Goal: Information Seeking & Learning: Understand process/instructions

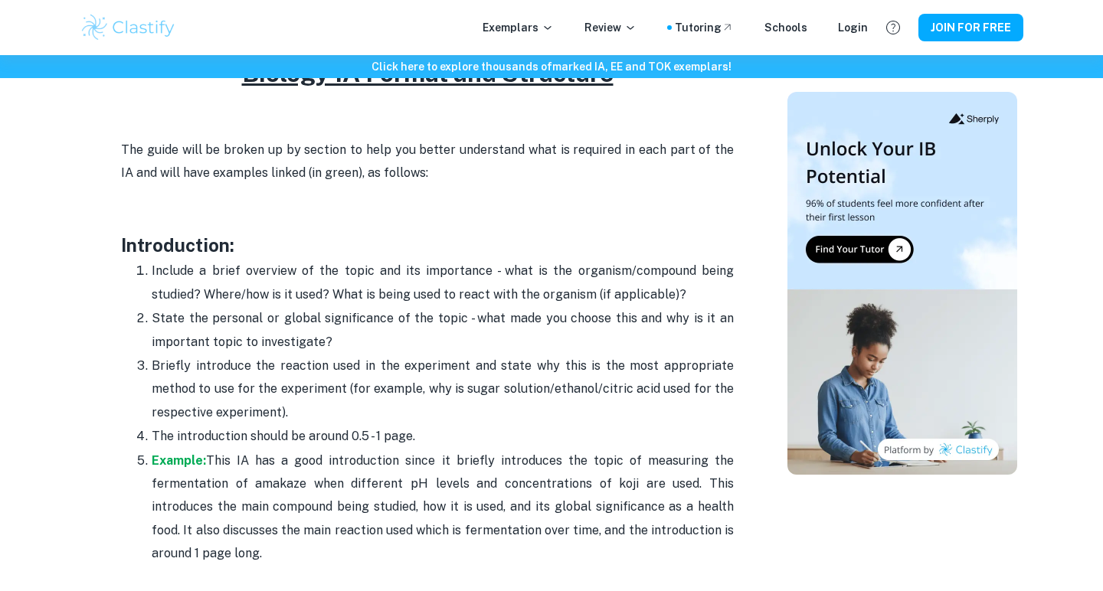
scroll to position [935, 0]
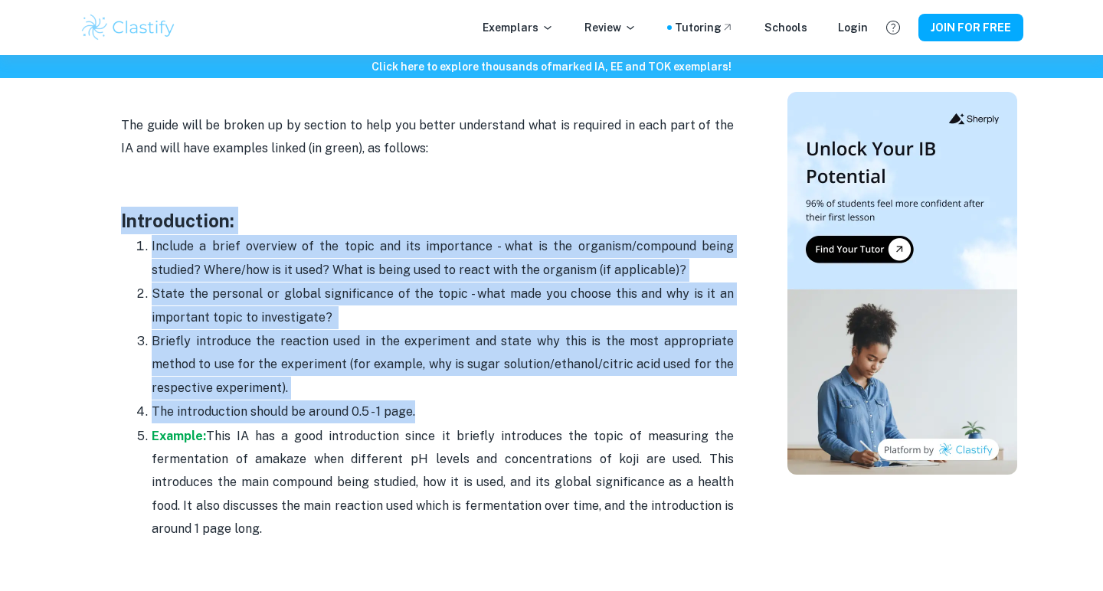
drag, startPoint x: 109, startPoint y: 215, endPoint x: 442, endPoint y: 409, distance: 385.5
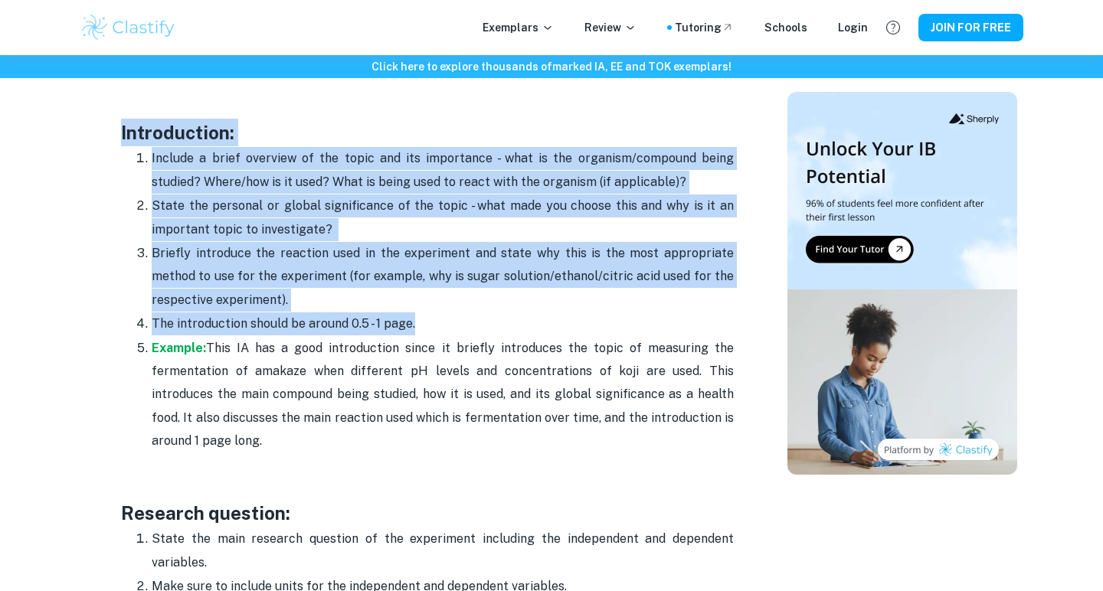
scroll to position [1010, 0]
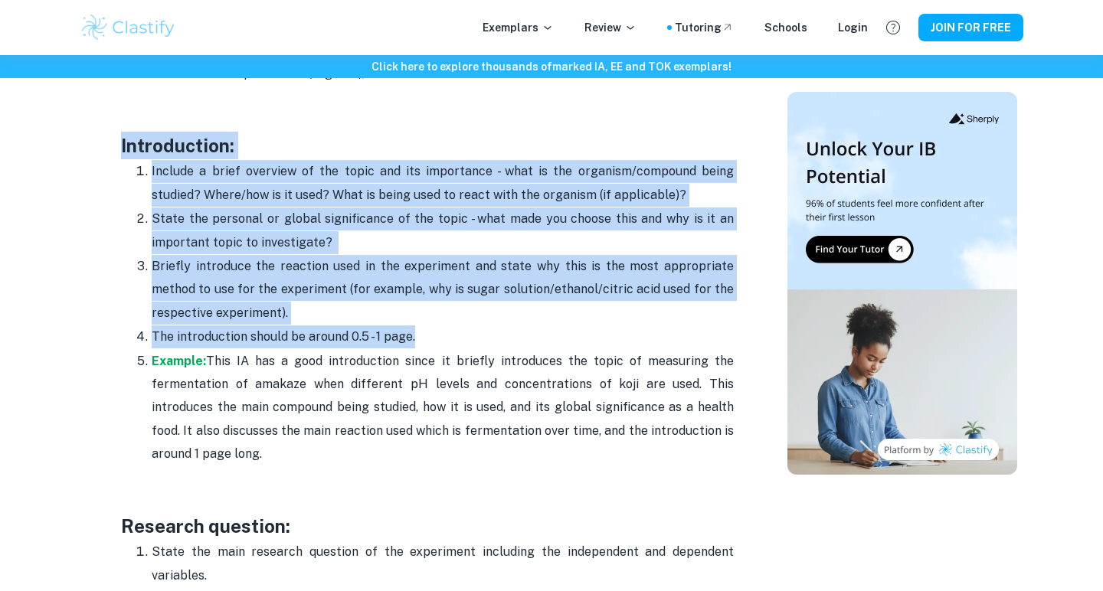
click at [329, 314] on p "Briefly introduce the reaction used in the experiment and state why this is the…" at bounding box center [443, 290] width 582 height 70
drag, startPoint x: 123, startPoint y: 136, endPoint x: 335, endPoint y: 308, distance: 273.4
copy div "Introduction: Include a brief overview of the topic and its importance - what i…"
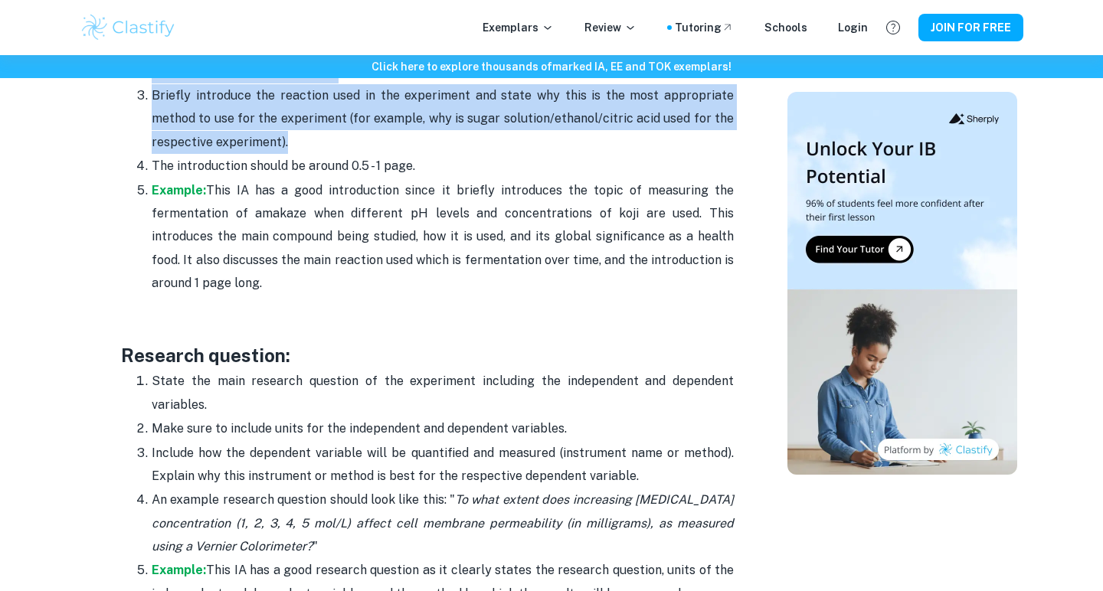
scroll to position [1178, 0]
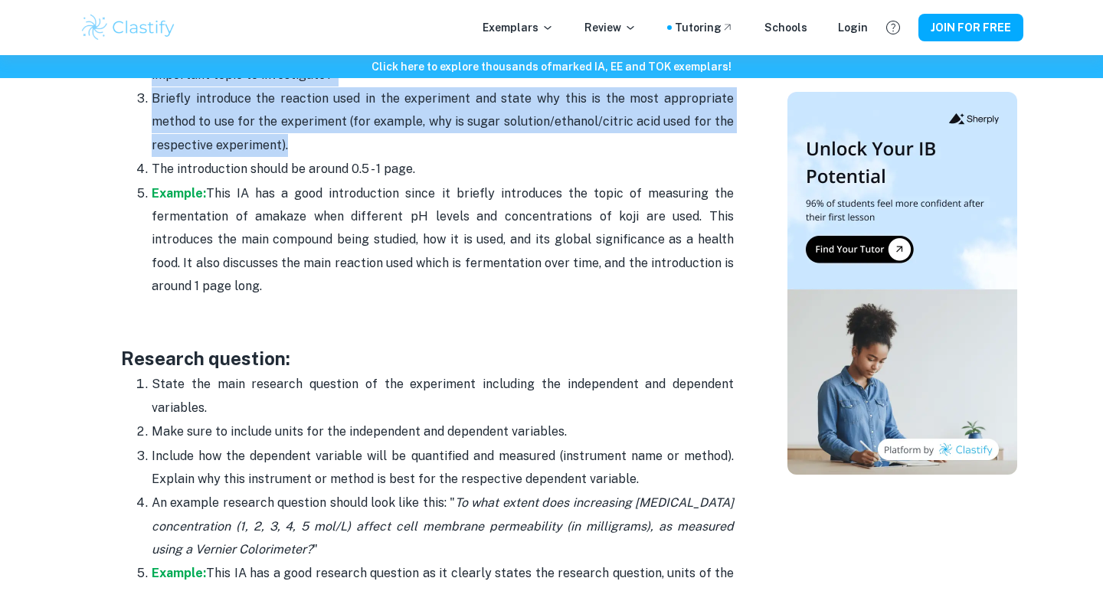
click at [234, 277] on p "Example: This IA has a good introduction since it briefly introduces the topic …" at bounding box center [443, 240] width 582 height 116
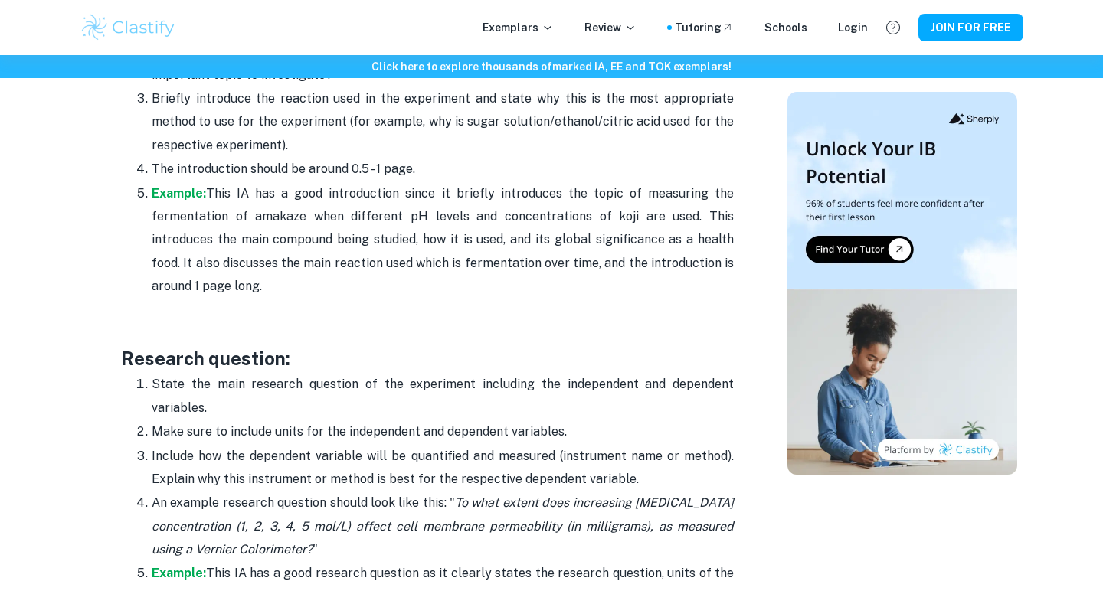
drag, startPoint x: 228, startPoint y: 285, endPoint x: 114, endPoint y: 179, distance: 155.6
copy p "Example: This IA has a good introduction since it briefly introduces the topic …"
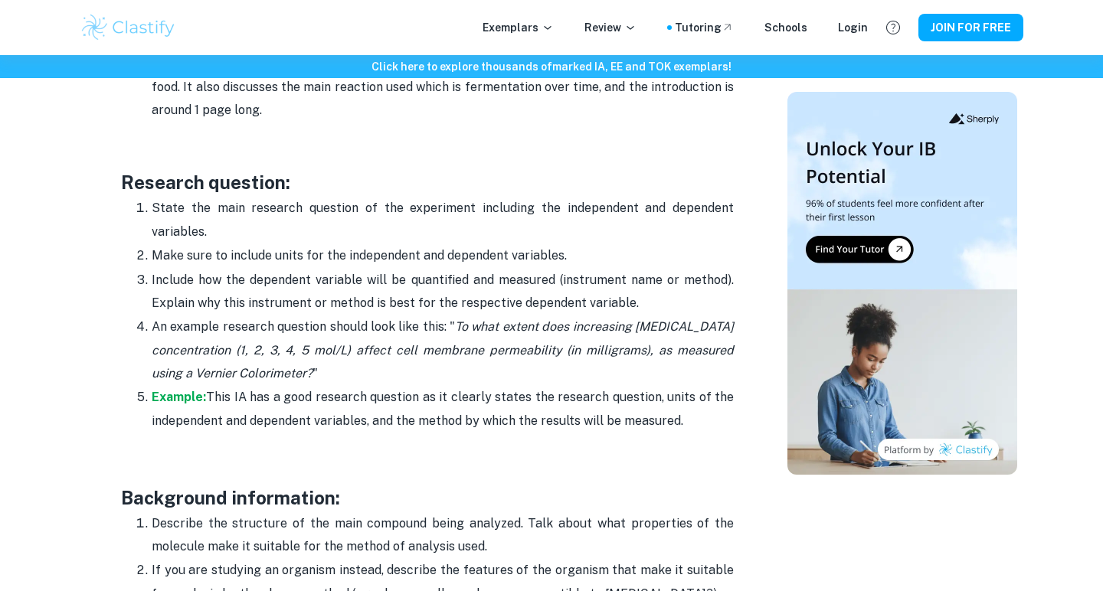
scroll to position [1368, 0]
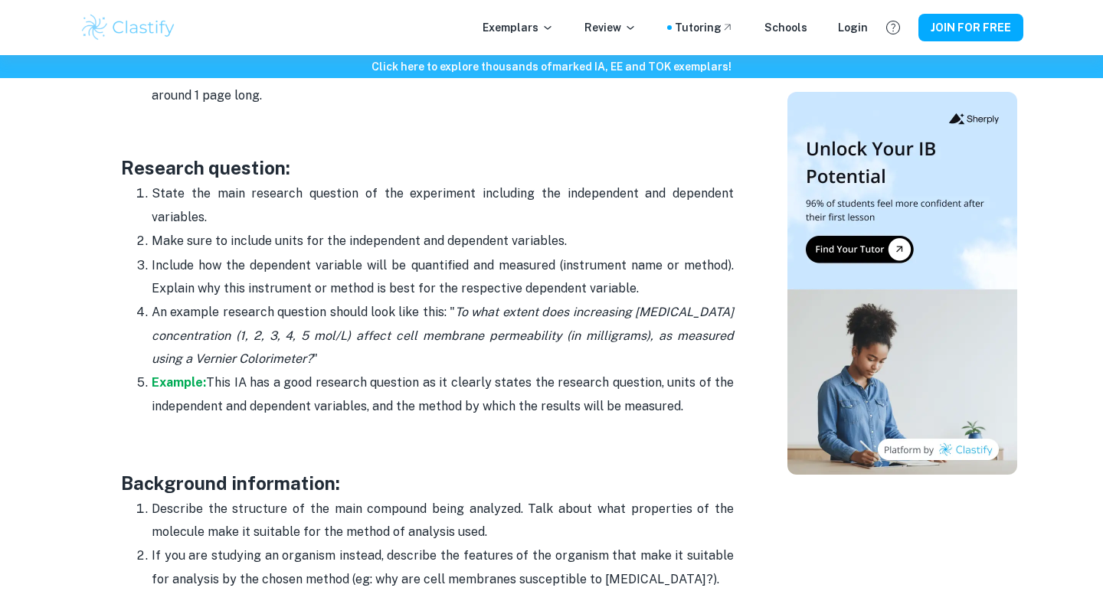
drag, startPoint x: 119, startPoint y: 161, endPoint x: 689, endPoint y: 398, distance: 617.5
copy div "Research question: State the main research question of the experiment including…"
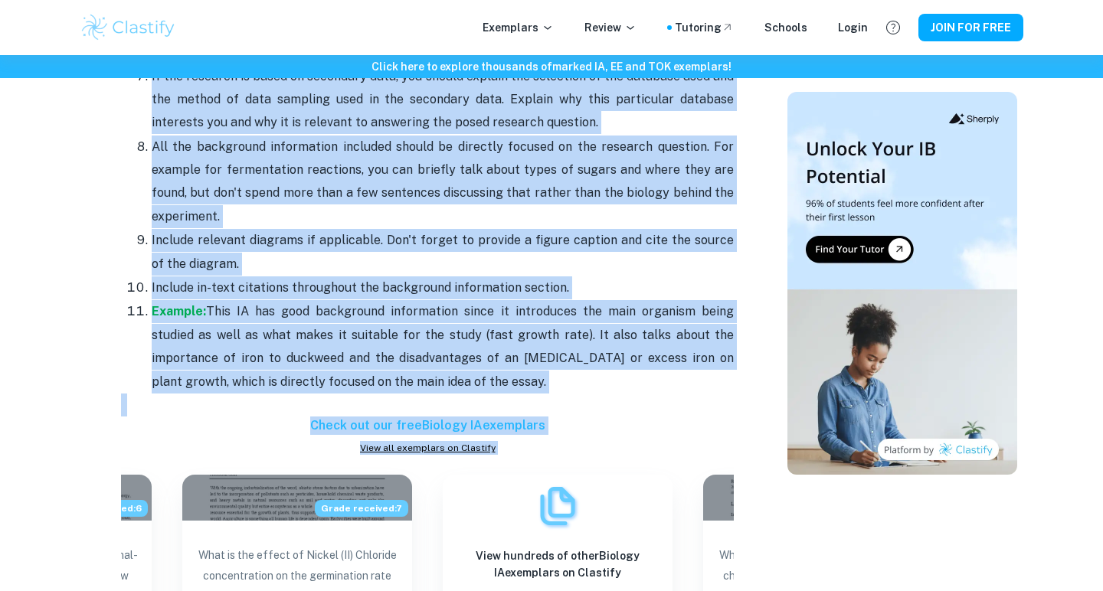
scroll to position [2211, 0]
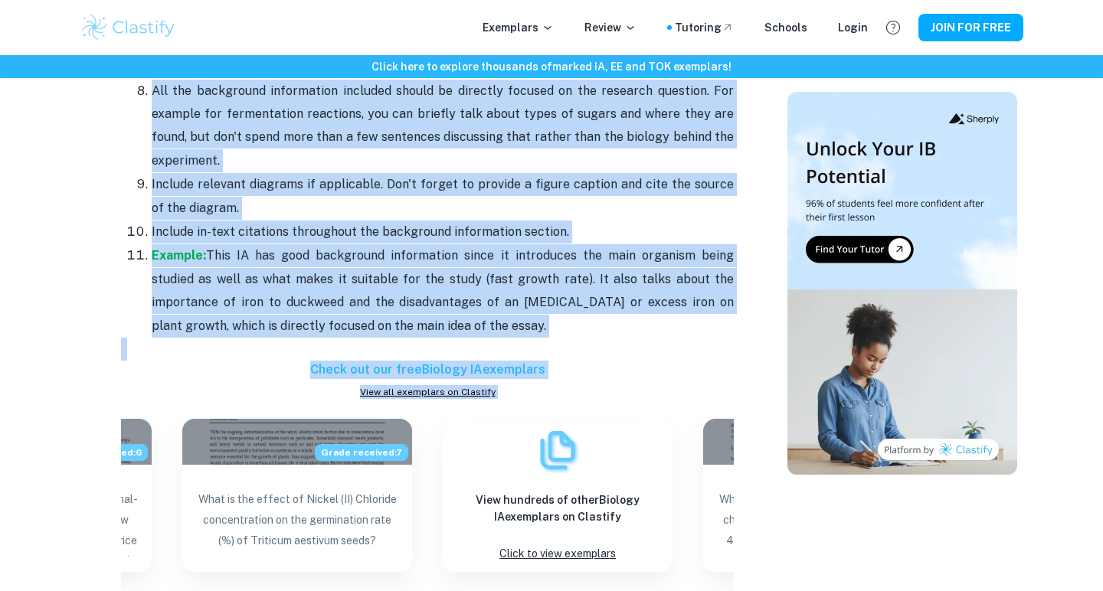
drag, startPoint x: 102, startPoint y: 282, endPoint x: 566, endPoint y: 304, distance: 464.8
copy div "Background information: Describe the structure of the main compound being analy…"
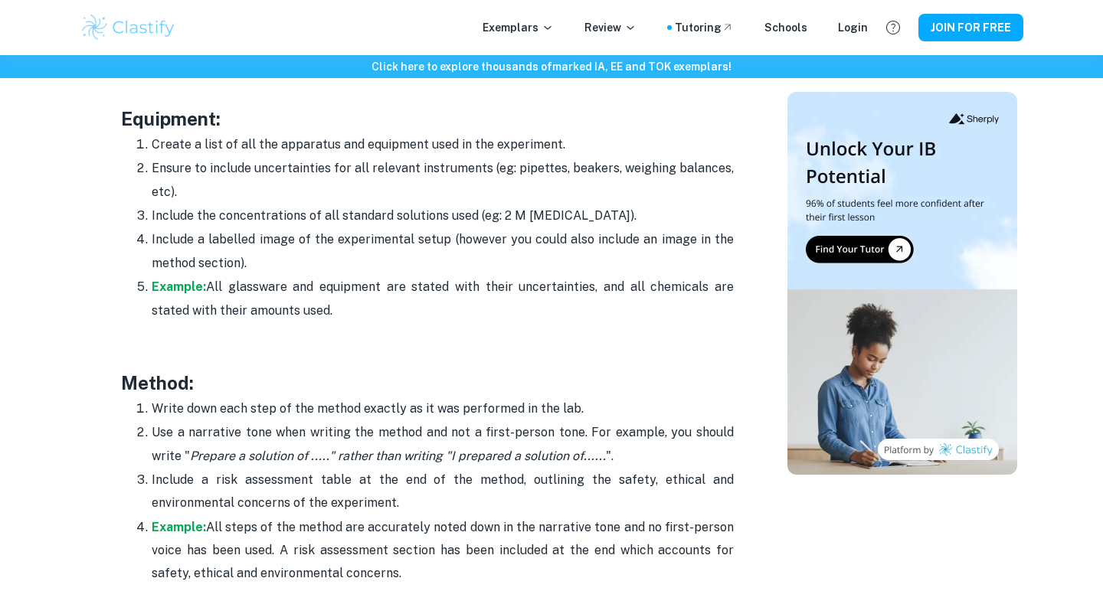
scroll to position [3066, 0]
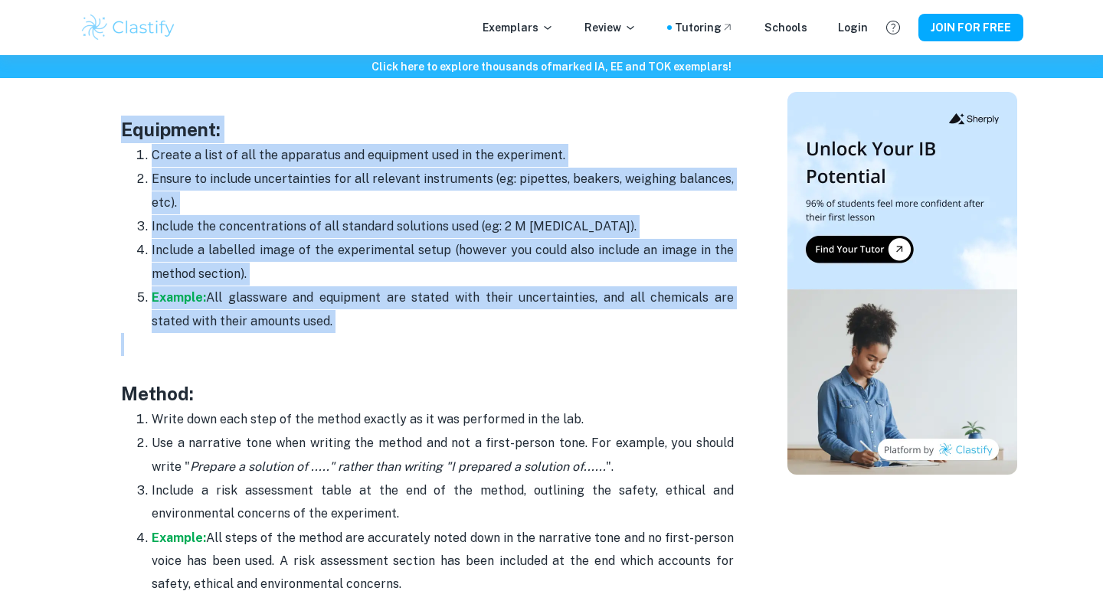
drag, startPoint x: 123, startPoint y: 118, endPoint x: 371, endPoint y: 342, distance: 333.6
copy div "Equipment: Create a list of all the apparatus and equipment used in the experim…"
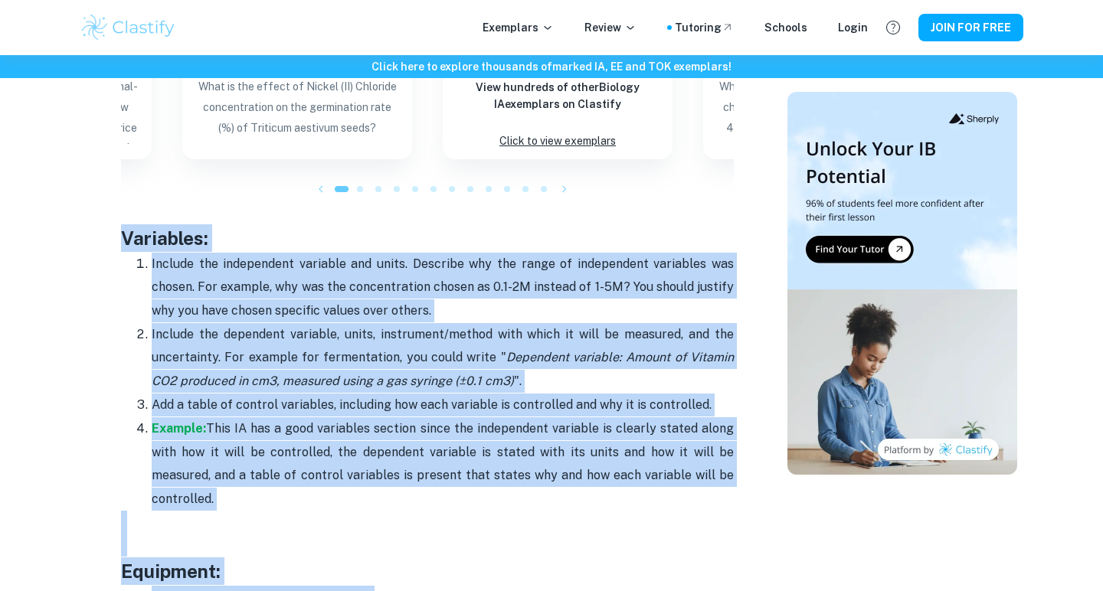
scroll to position [2636, 0]
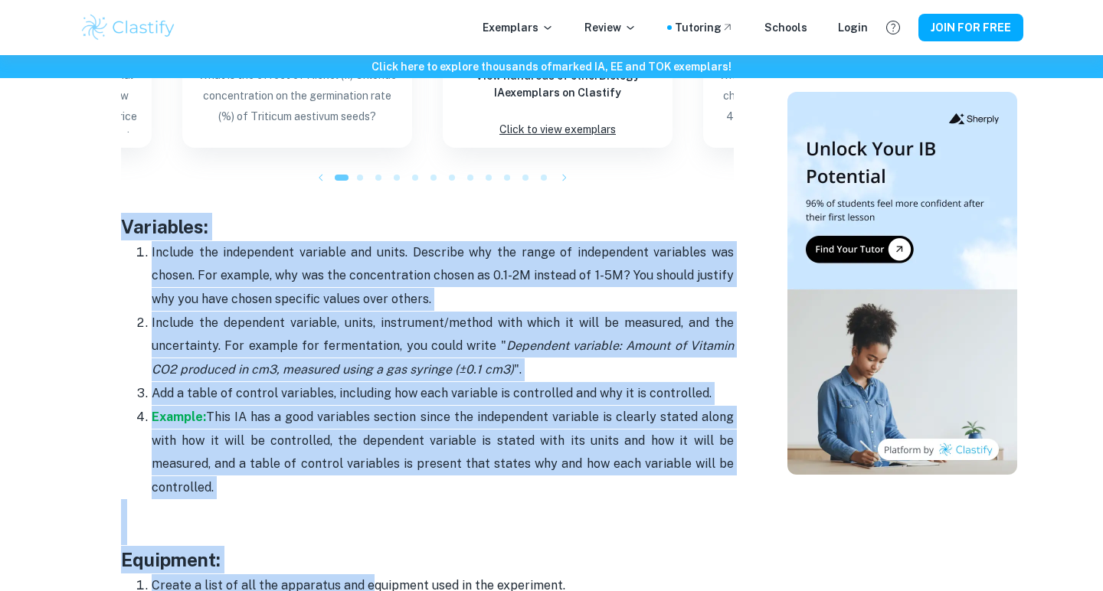
drag, startPoint x: 122, startPoint y: 320, endPoint x: 345, endPoint y: 488, distance: 279.0
click at [345, 489] on div "Is your biology IA topic selected but you are unsure how to begin the writing p…" at bounding box center [427, 416] width 613 height 4759
copy div "Variables: Include the independent variable and units. Describe why the range o…"
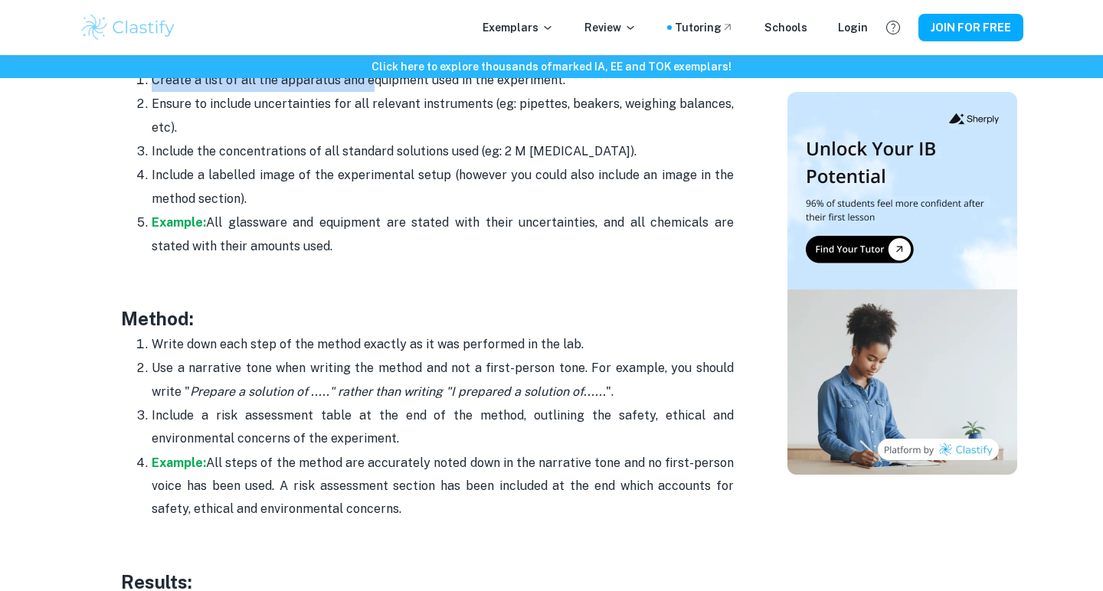
scroll to position [3142, 0]
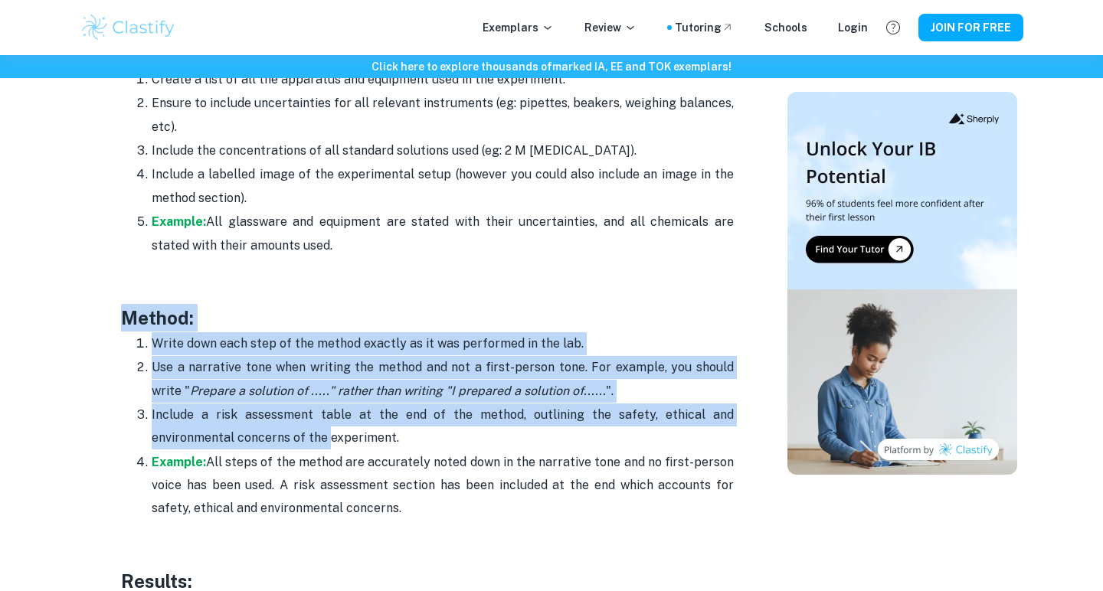
drag, startPoint x: 113, startPoint y: 311, endPoint x: 333, endPoint y: 420, distance: 245.3
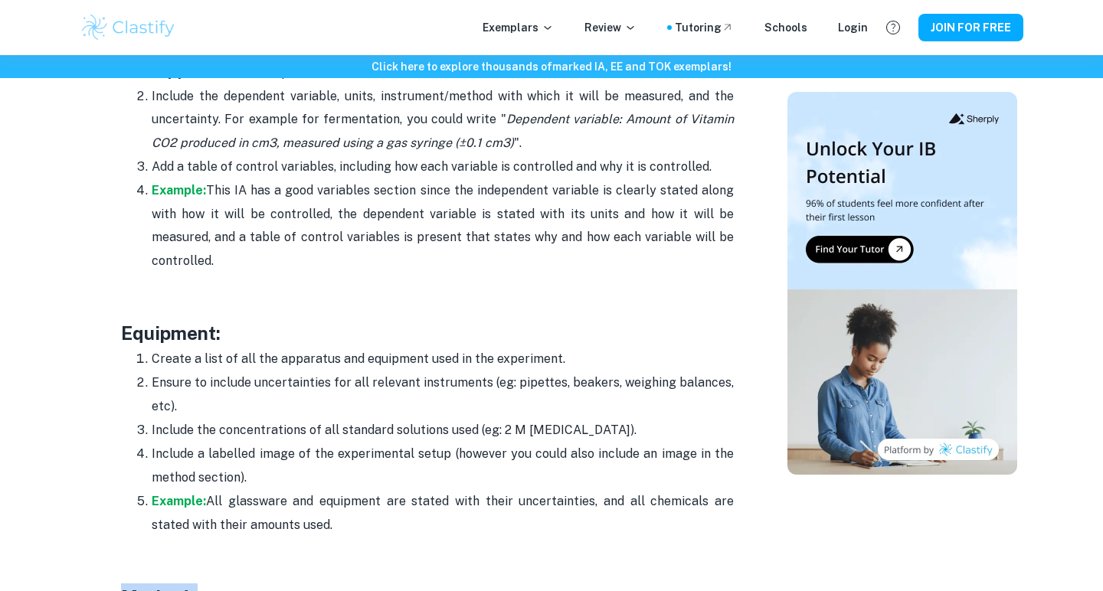
scroll to position [2875, 0]
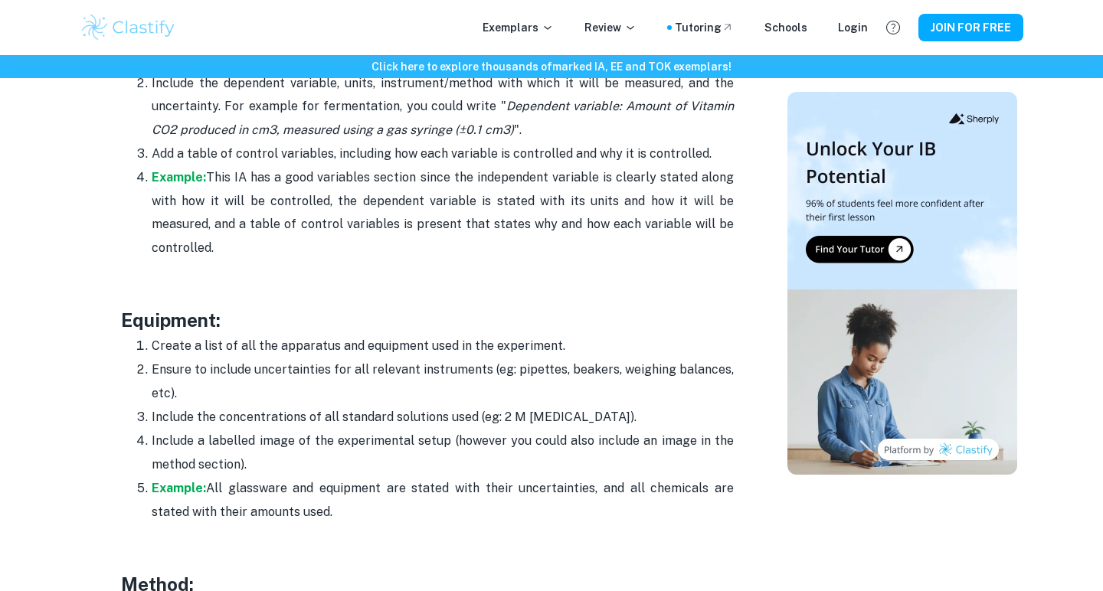
click at [473, 3] on div "Exemplars Review Tutoring Schools Login JOIN FOR FREE" at bounding box center [551, 27] width 1103 height 55
drag, startPoint x: 110, startPoint y: 305, endPoint x: 319, endPoint y: 503, distance: 287.8
copy div "Equipment: Create a list of all the apparatus and equipment used in the experim…"
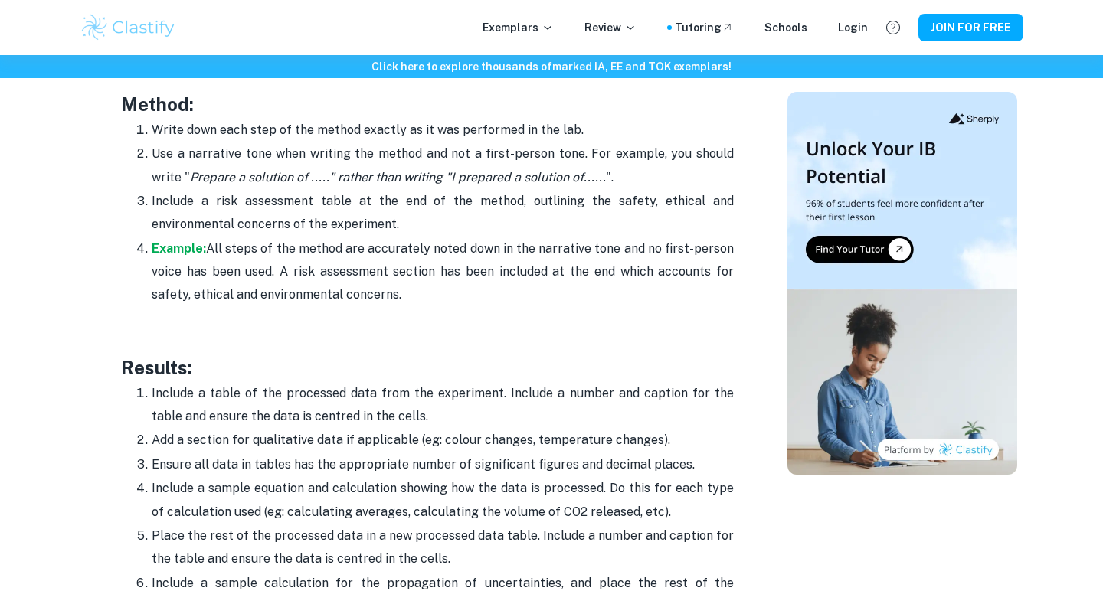
scroll to position [3194, 0]
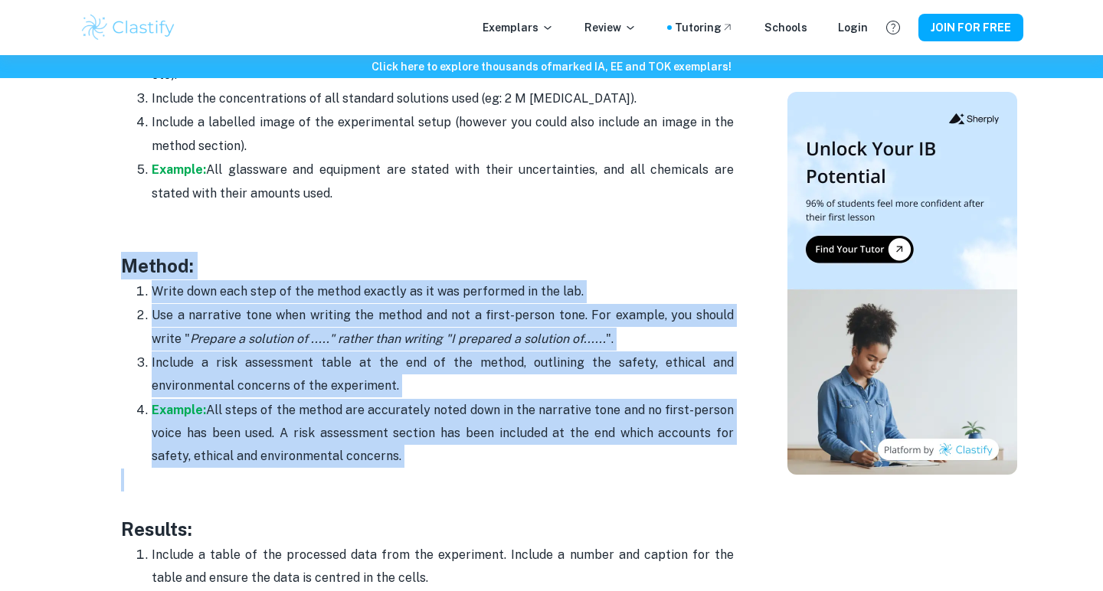
drag, startPoint x: 106, startPoint y: 250, endPoint x: 417, endPoint y: 463, distance: 377.0
copy div "Method: Write down each step of the method exactly as it was performed in the l…"
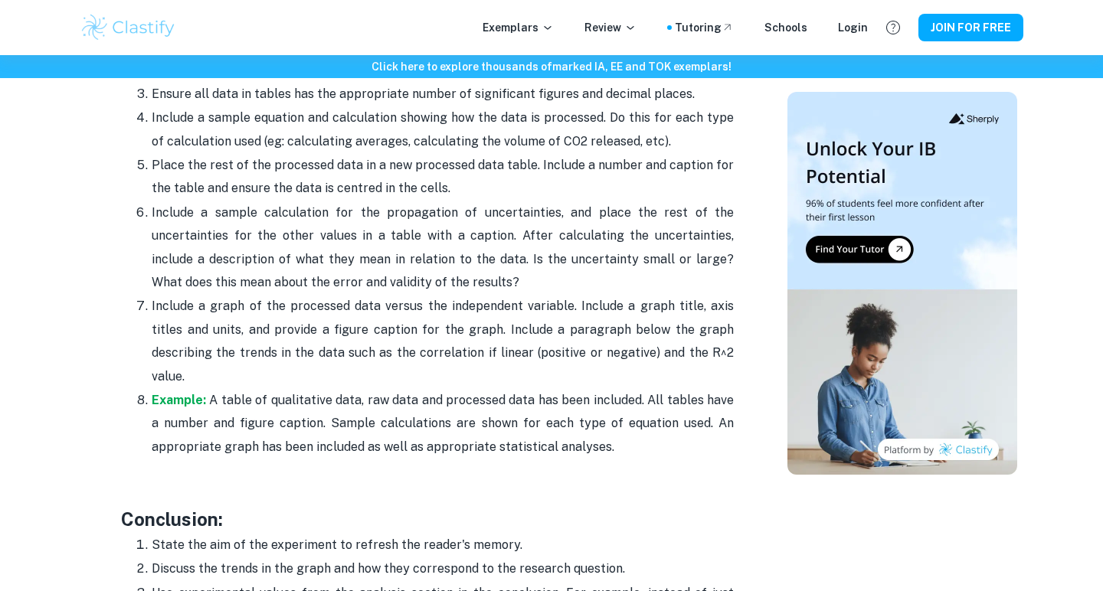
scroll to position [3281, 0]
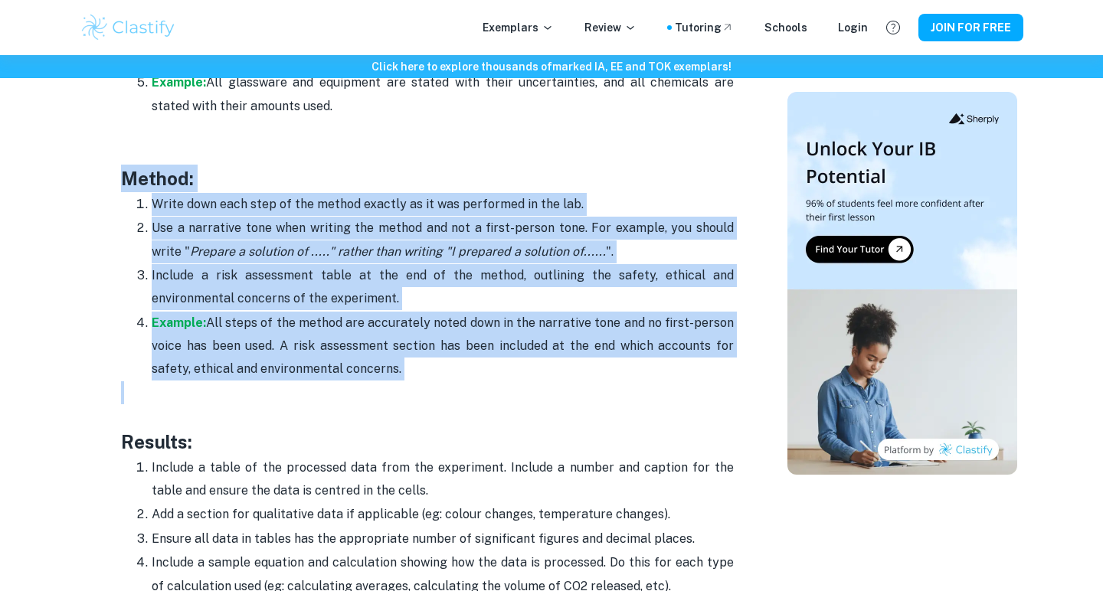
drag, startPoint x: 443, startPoint y: 398, endPoint x: 103, endPoint y: 432, distance: 341.2
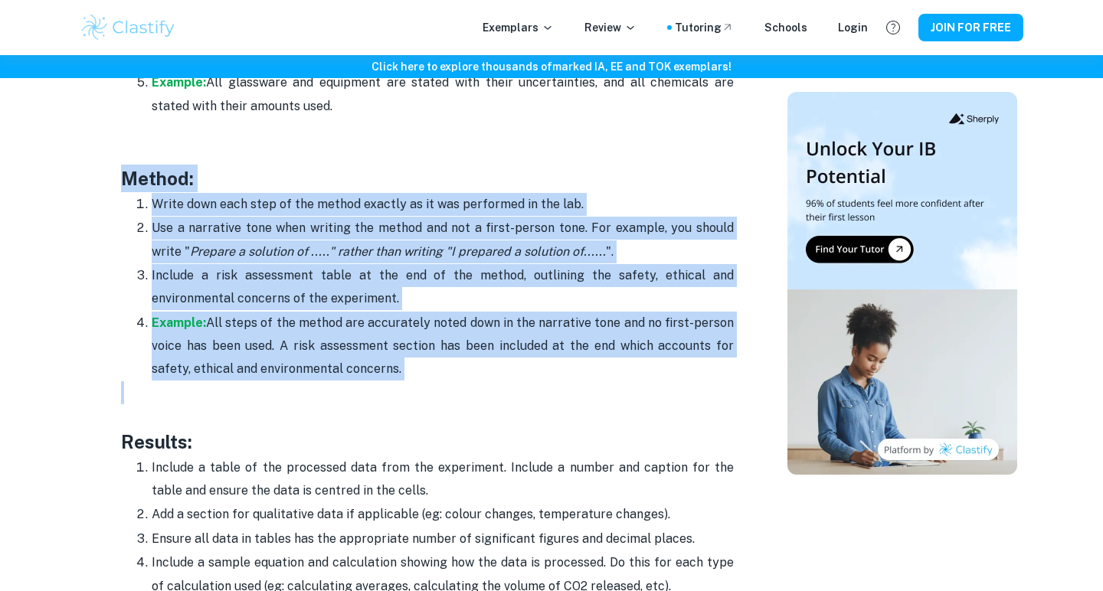
copy div "Results: Include a table of the processed data from the experiment. Include a n…"
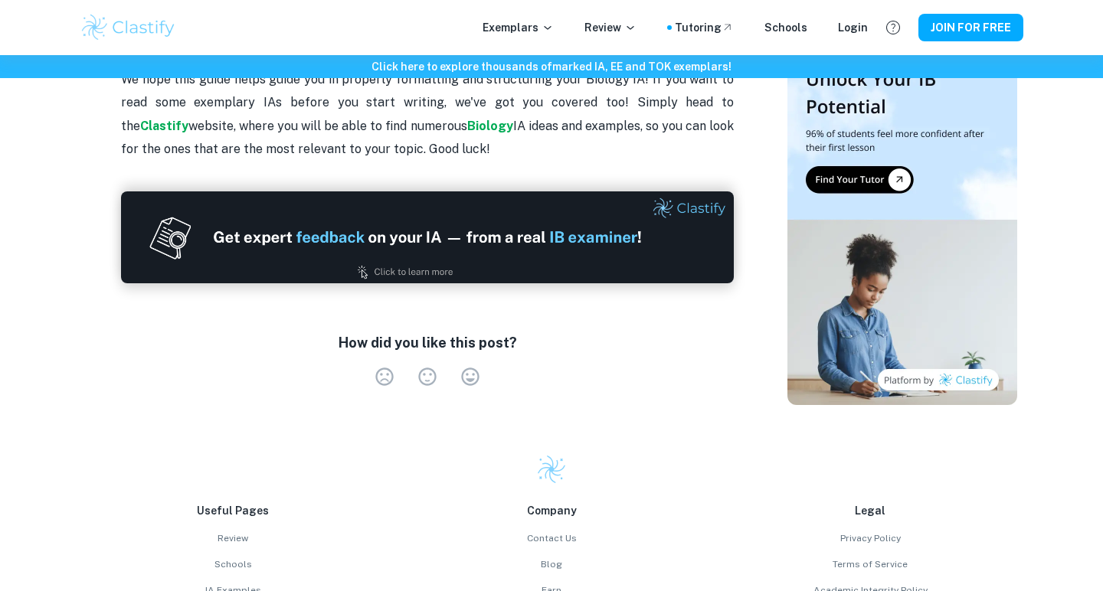
scroll to position [5253, 0]
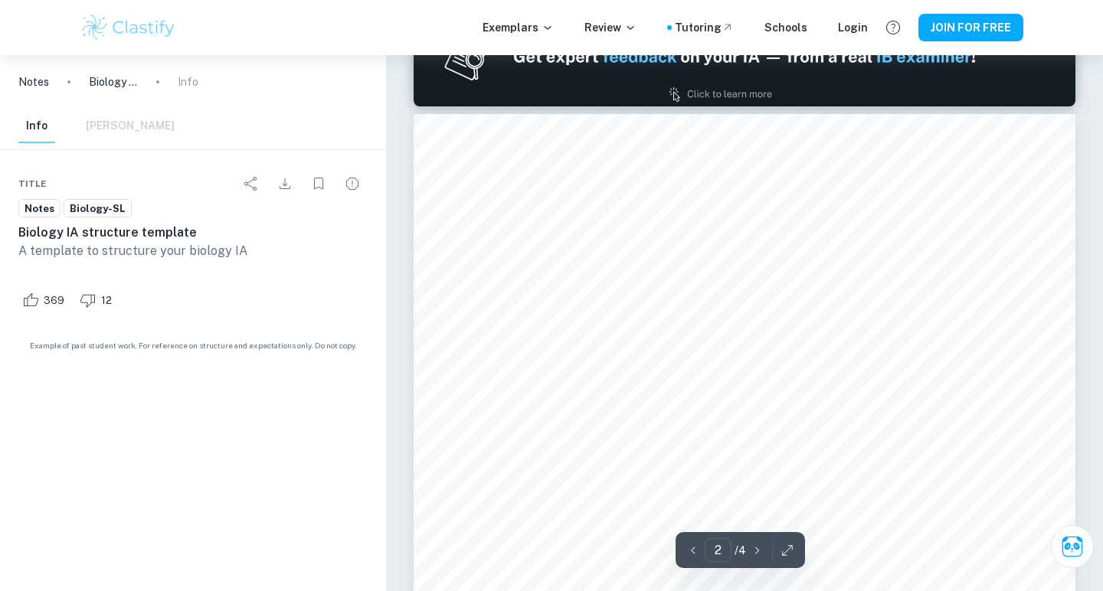
scroll to position [928, 1]
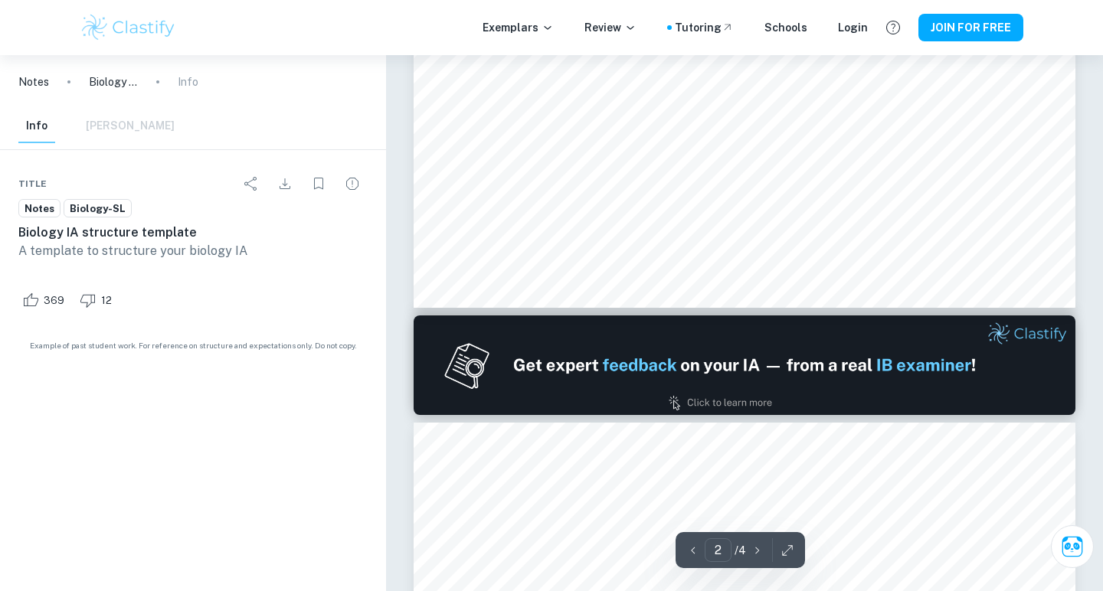
type input "1"
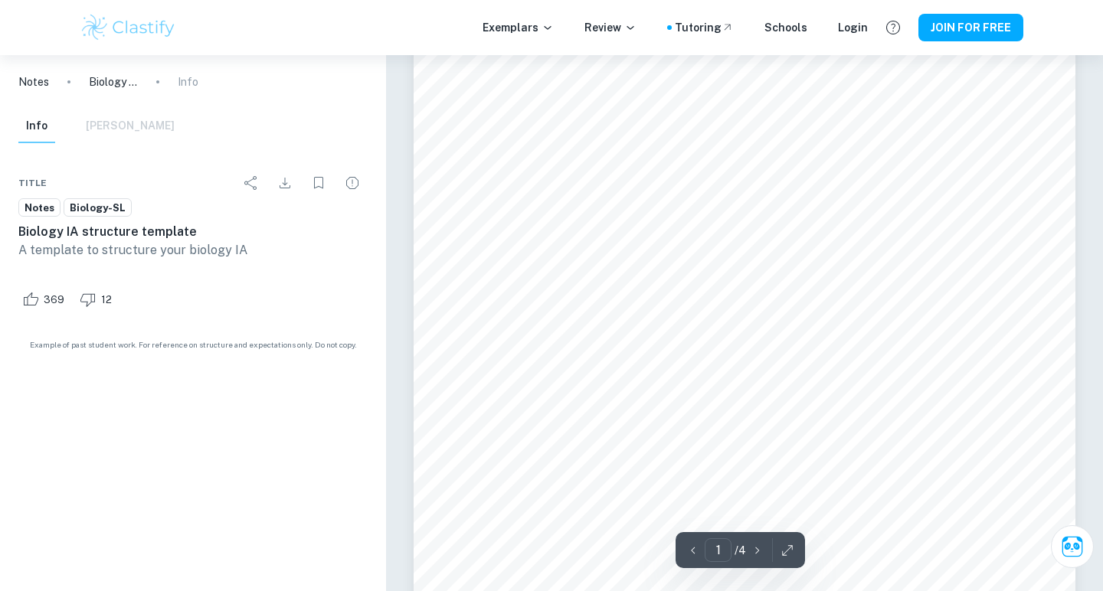
scroll to position [0, 0]
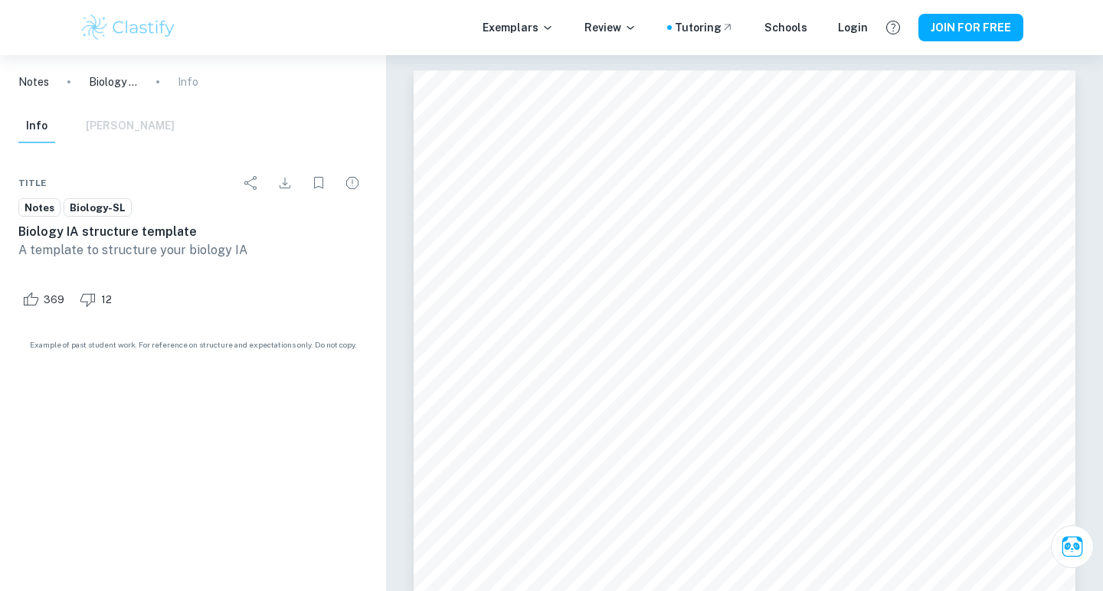
click at [470, 2] on div "Exemplars Review Tutoring Schools Login JOIN FOR FREE" at bounding box center [551, 27] width 1103 height 55
